Goal: Find specific page/section: Find specific page/section

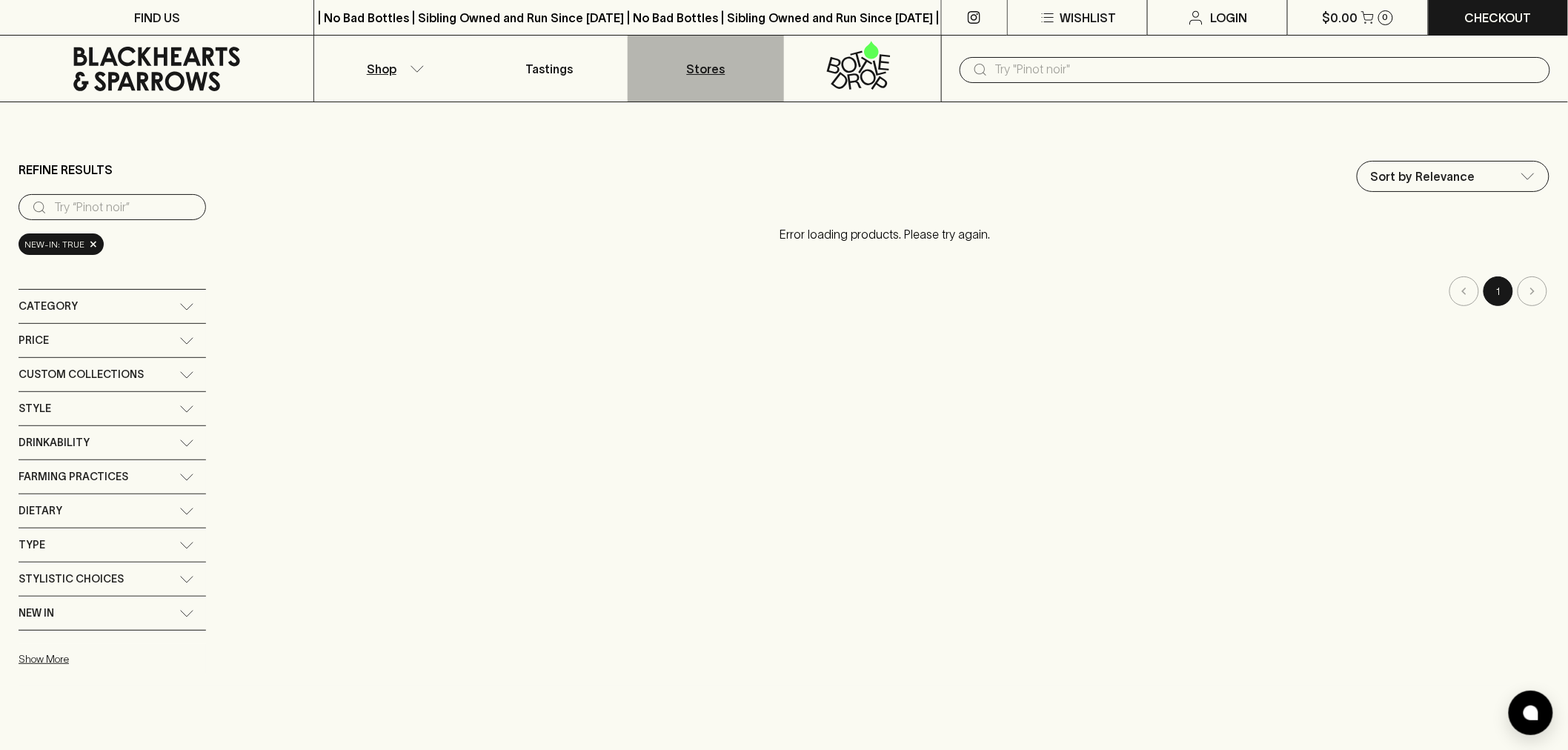
click at [713, 76] on p "Stores" at bounding box center [705, 68] width 38 height 18
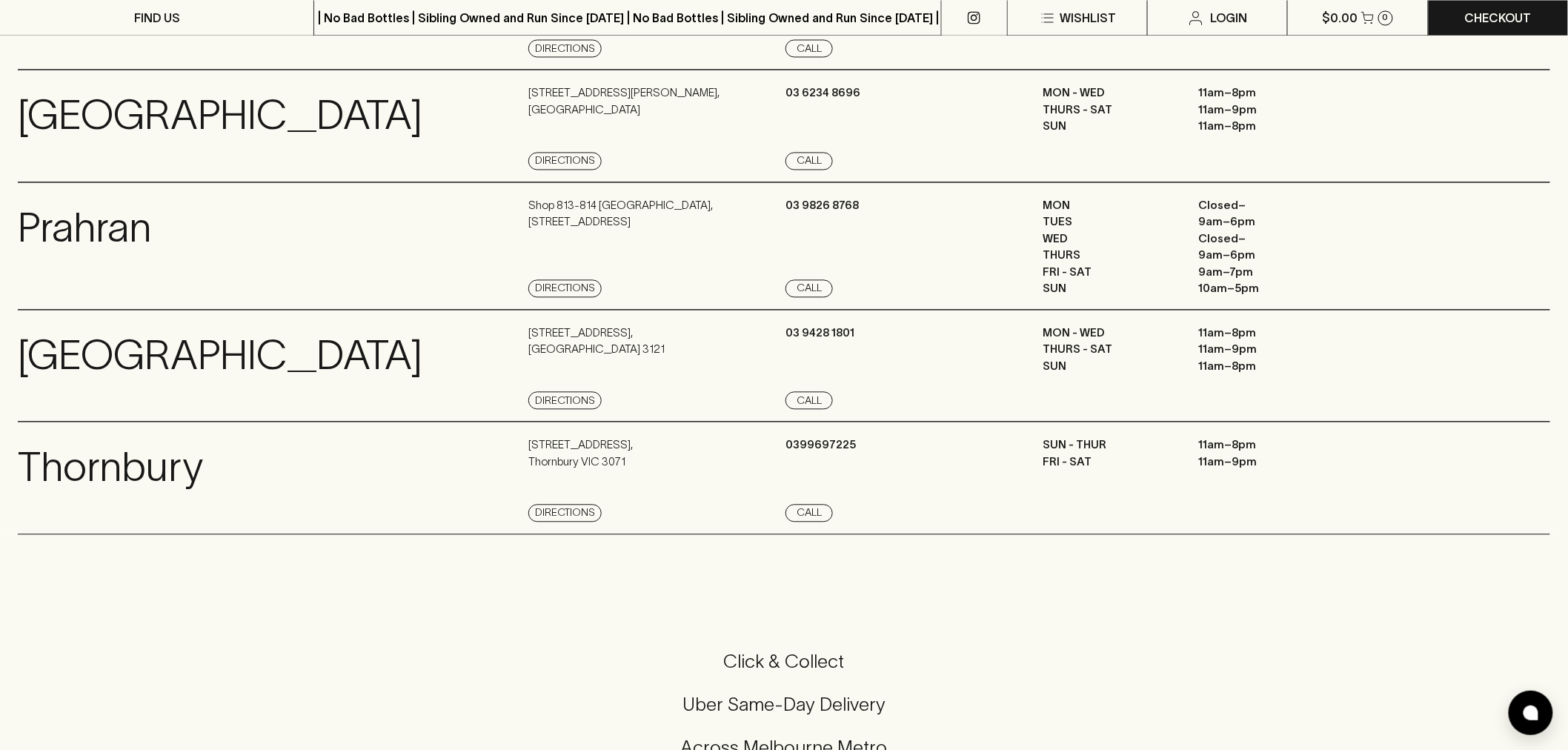
scroll to position [1235, 0]
